Goal: Communication & Community: Answer question/provide support

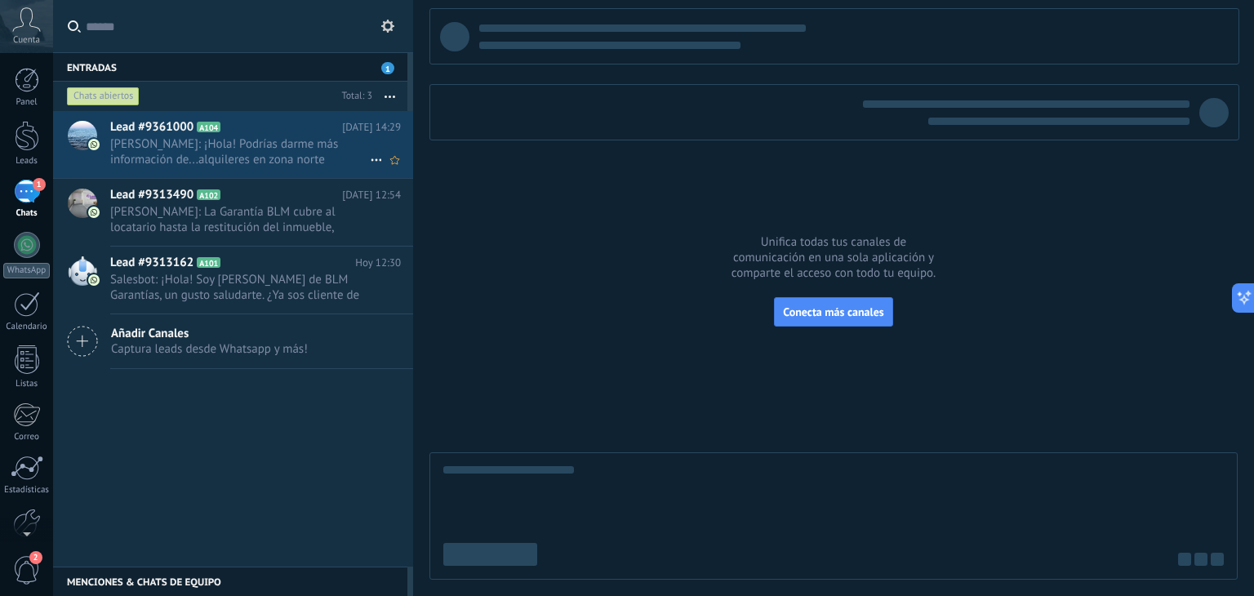
click at [259, 152] on span "[PERSON_NAME]: ¡Hola! Podrías darme más información de...alquileres en zona nor…" at bounding box center [240, 151] width 260 height 31
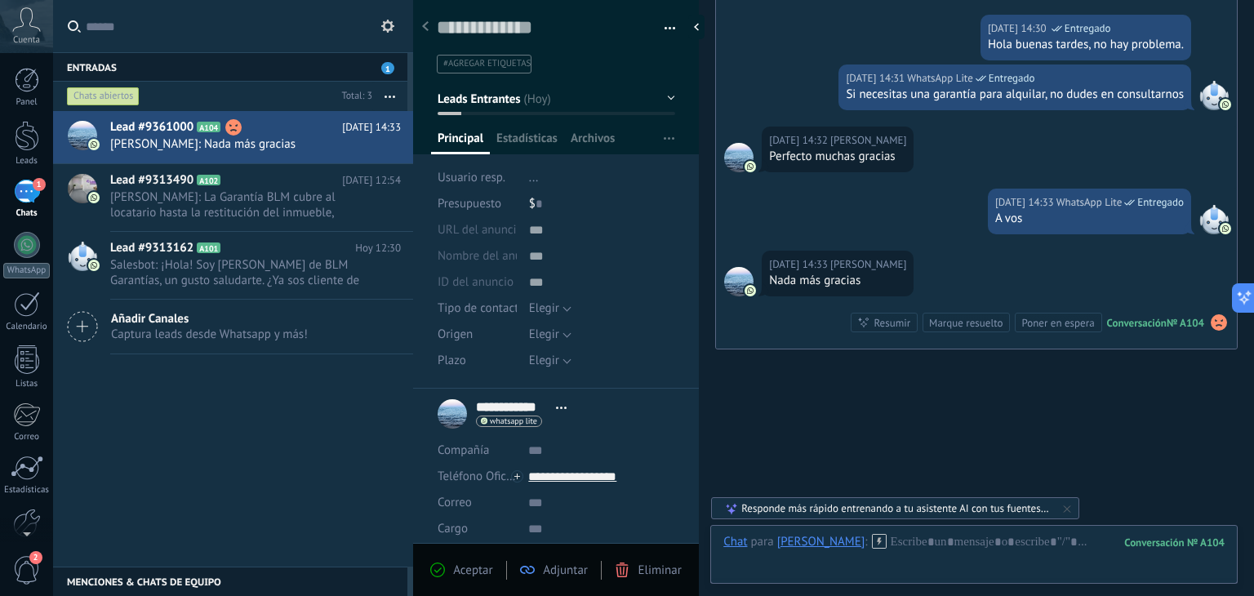
scroll to position [480, 0]
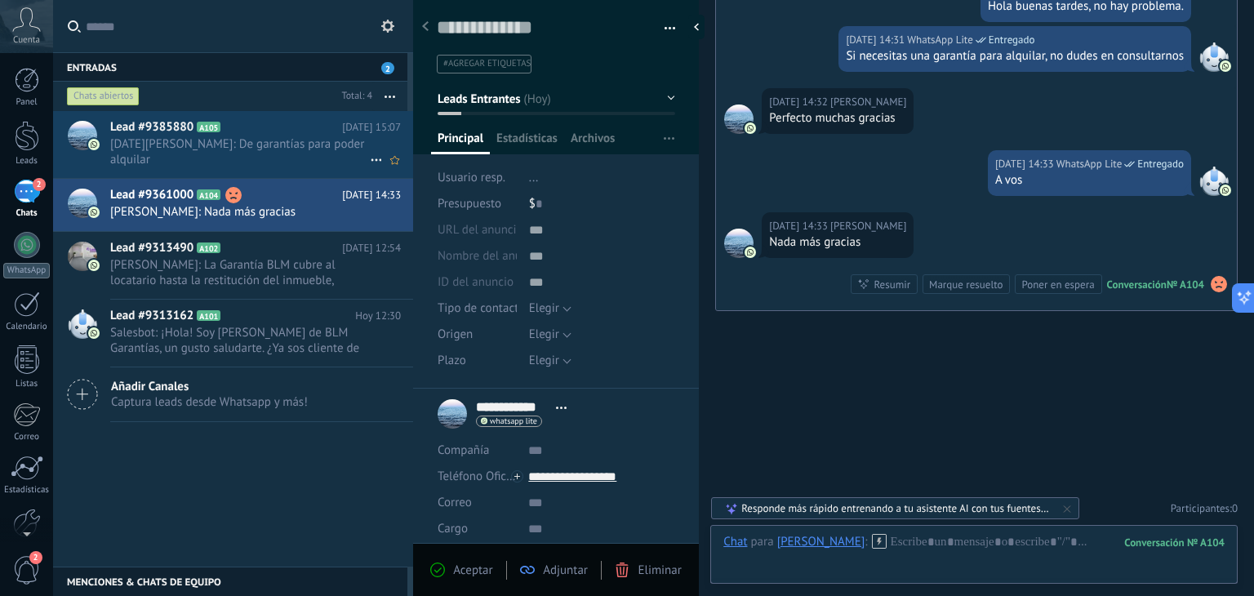
click at [280, 145] on span "[DATE][PERSON_NAME]: De garantías para poder alquilar" at bounding box center [240, 151] width 260 height 31
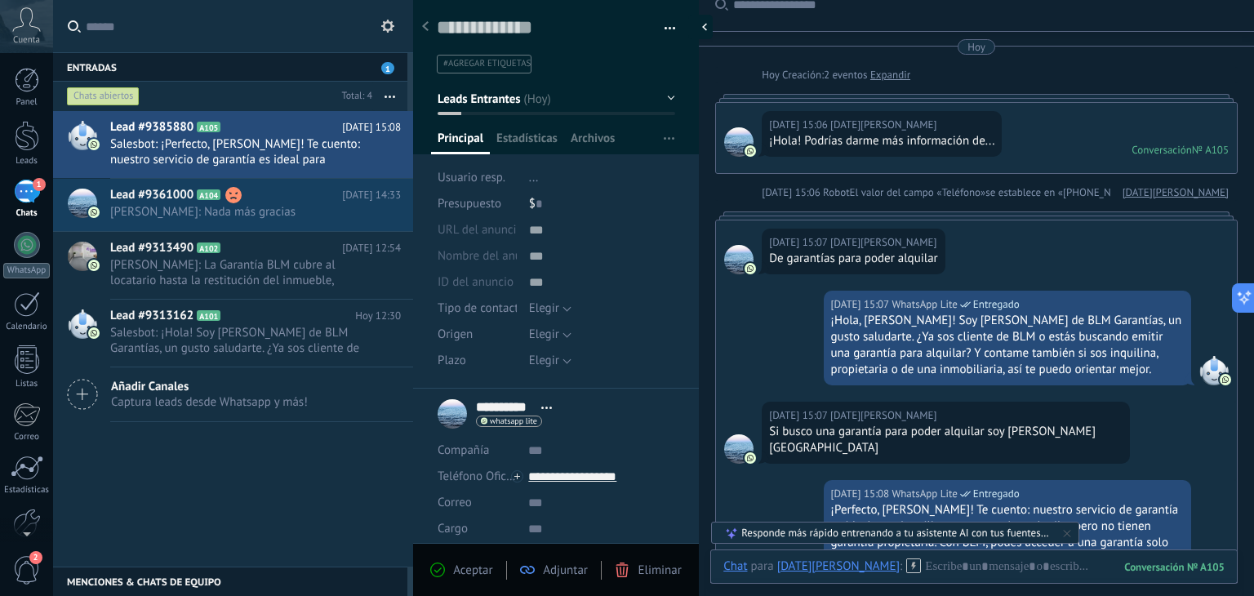
scroll to position [20, 0]
drag, startPoint x: 281, startPoint y: 207, endPoint x: 212, endPoint y: 214, distance: 68.9
click at [212, 214] on span "[PERSON_NAME]: Nada más gracias" at bounding box center [240, 212] width 260 height 16
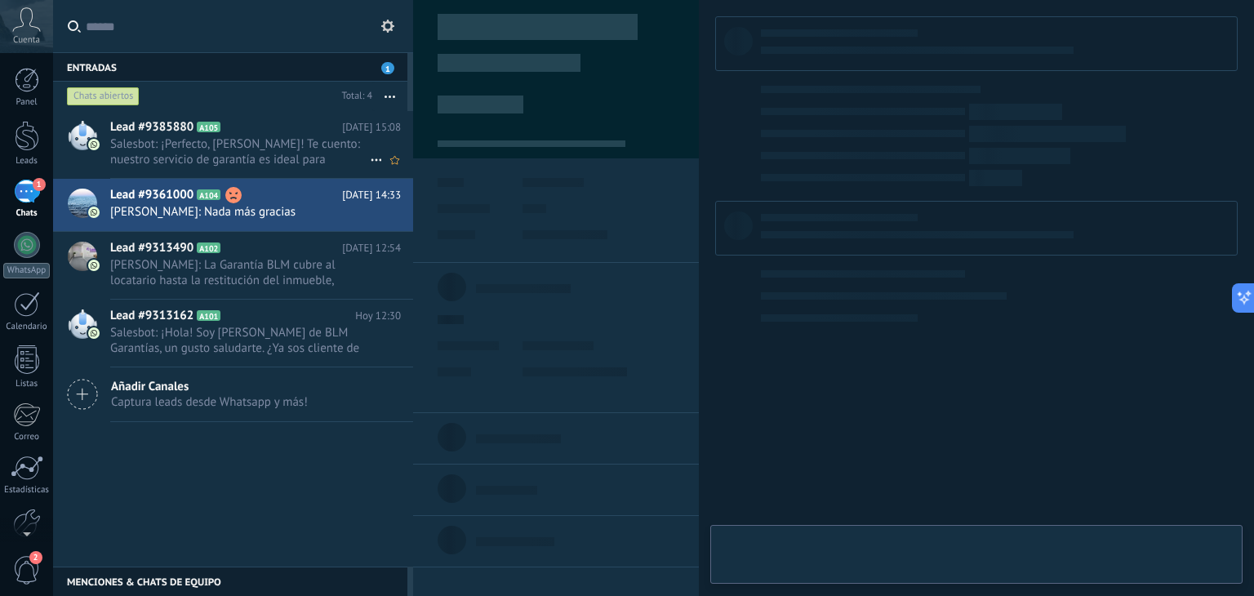
click at [243, 146] on span "Salesbot: ¡Perfecto, [PERSON_NAME]! Te cuento: nuestro servicio de garantía es …" at bounding box center [240, 151] width 260 height 31
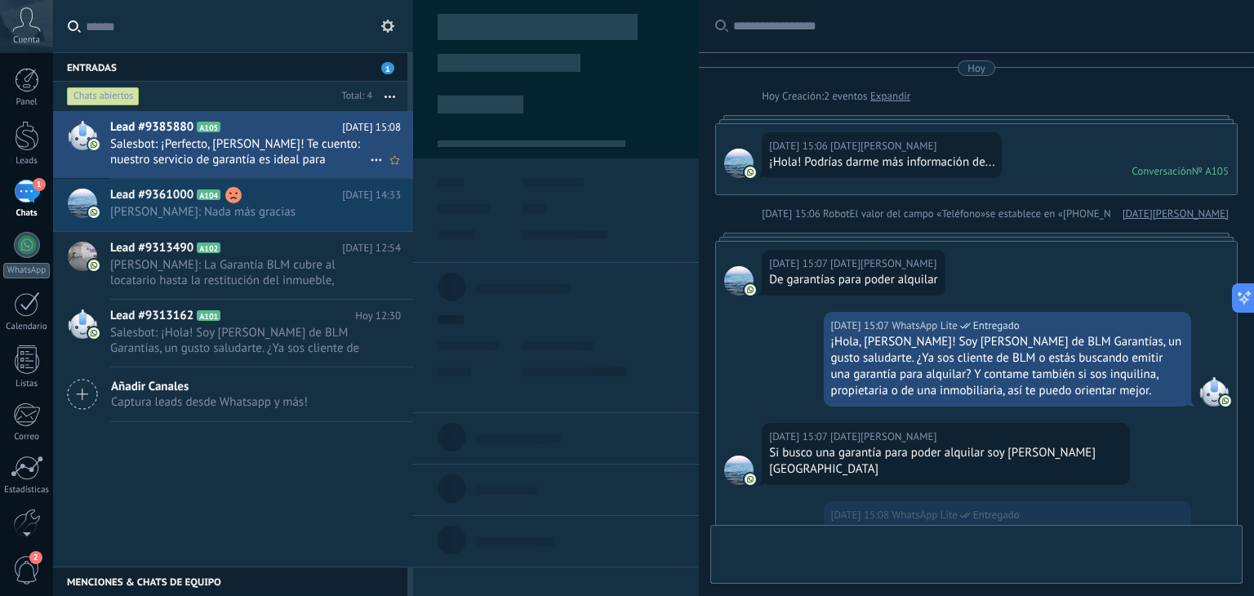
scroll to position [444, 0]
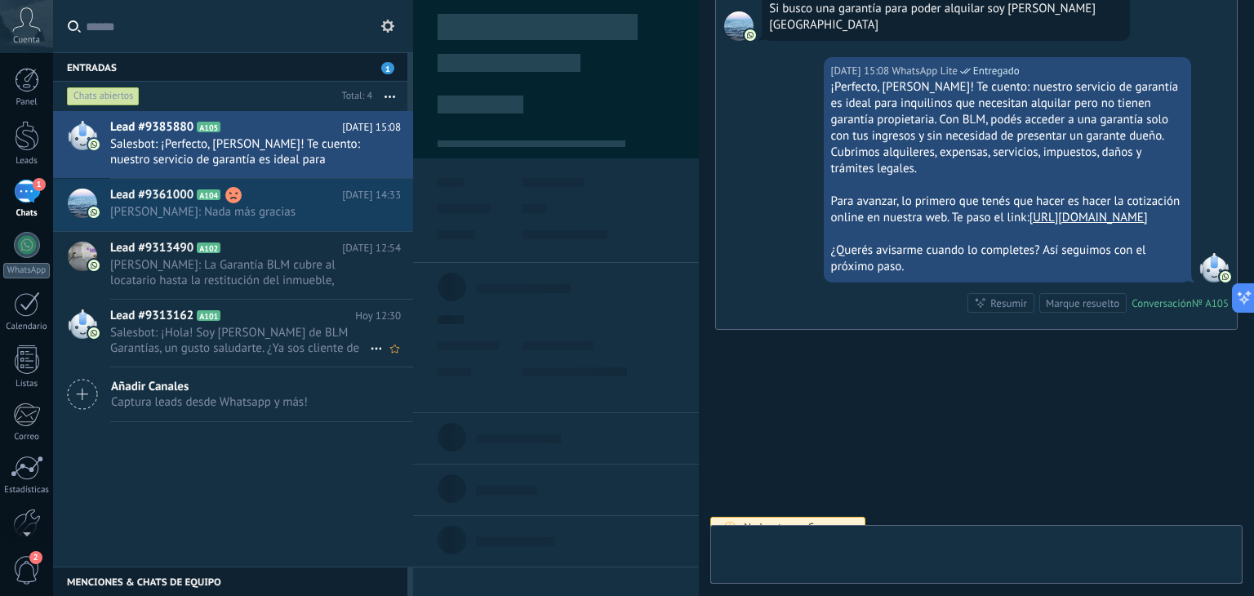
type textarea "**********"
